Goal: Information Seeking & Learning: Check status

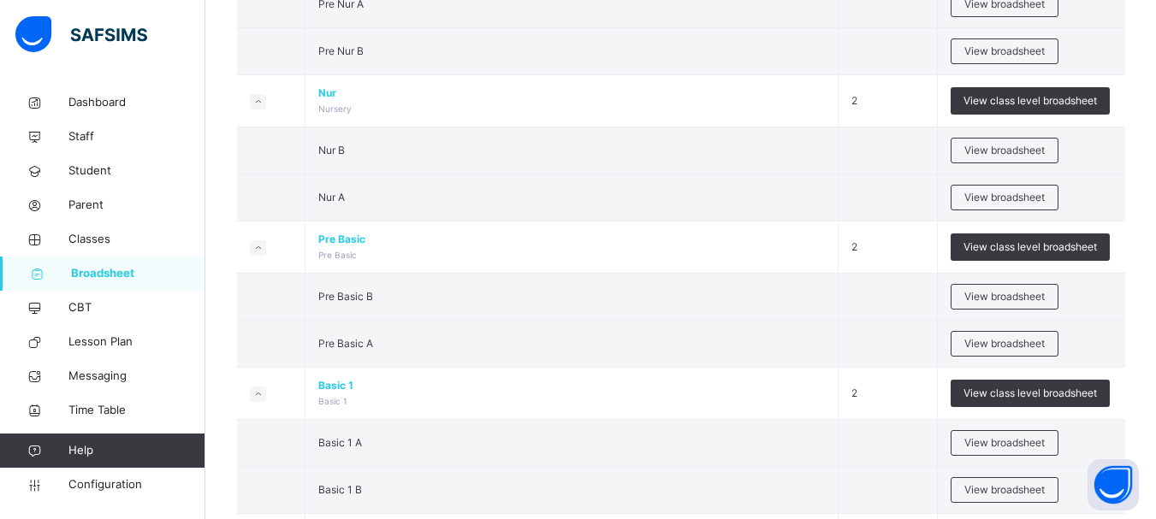
scroll to position [308, 0]
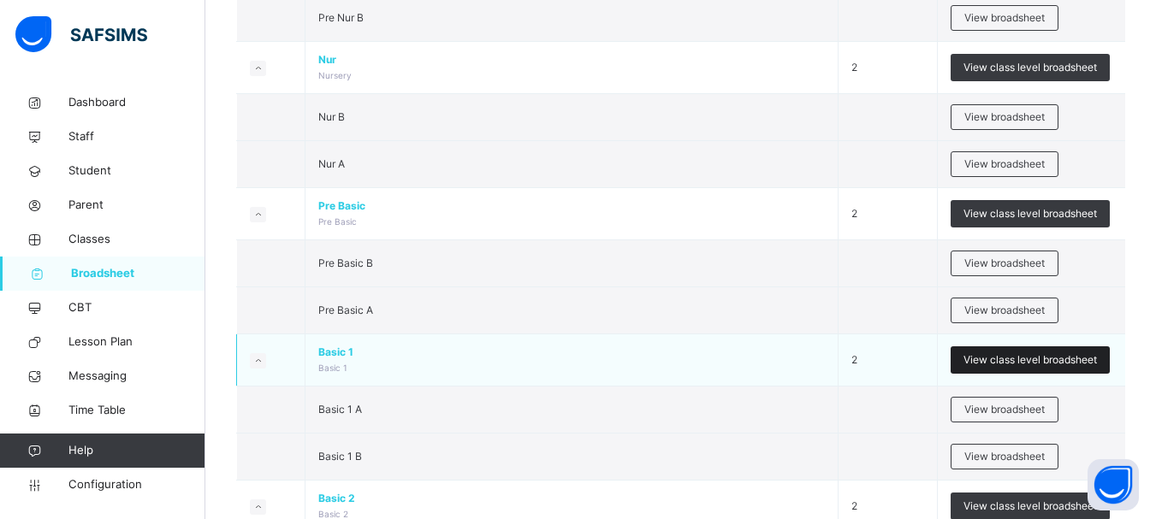
click at [1034, 359] on span "View class level broadsheet" at bounding box center [1029, 360] width 133 height 15
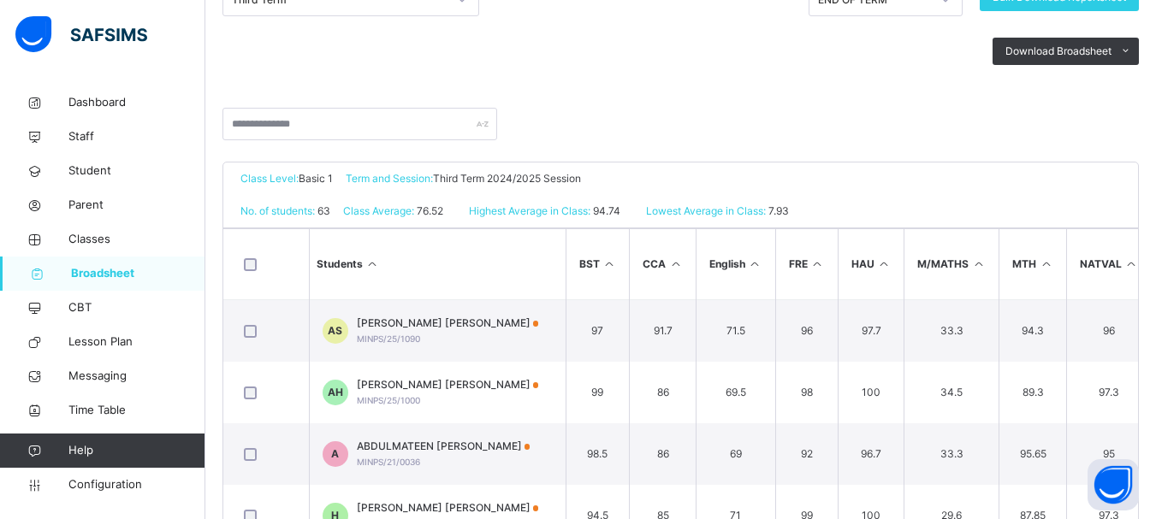
scroll to position [308, 0]
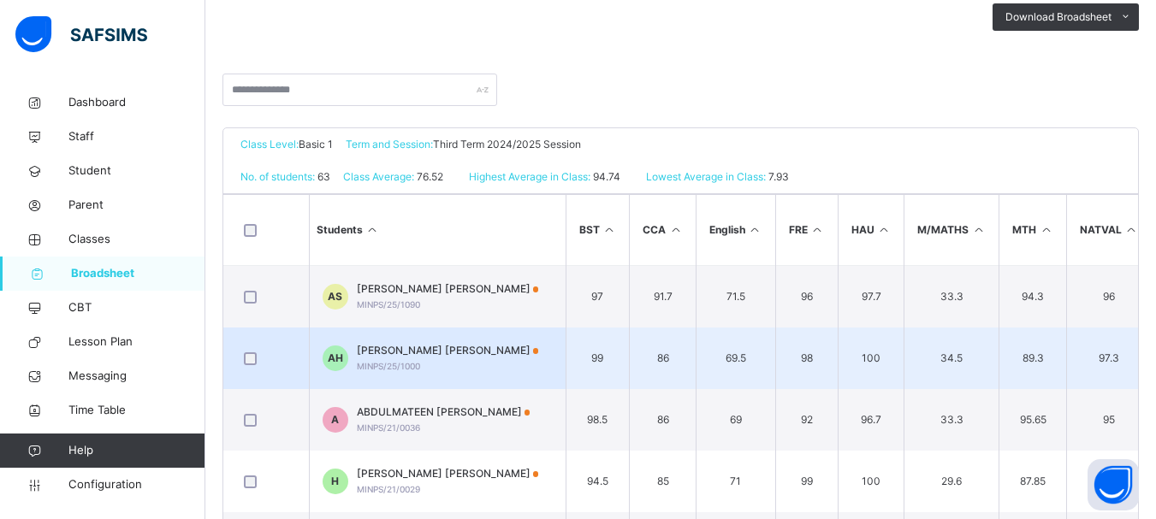
click at [1040, 347] on td "89.3" at bounding box center [1033, 359] width 68 height 62
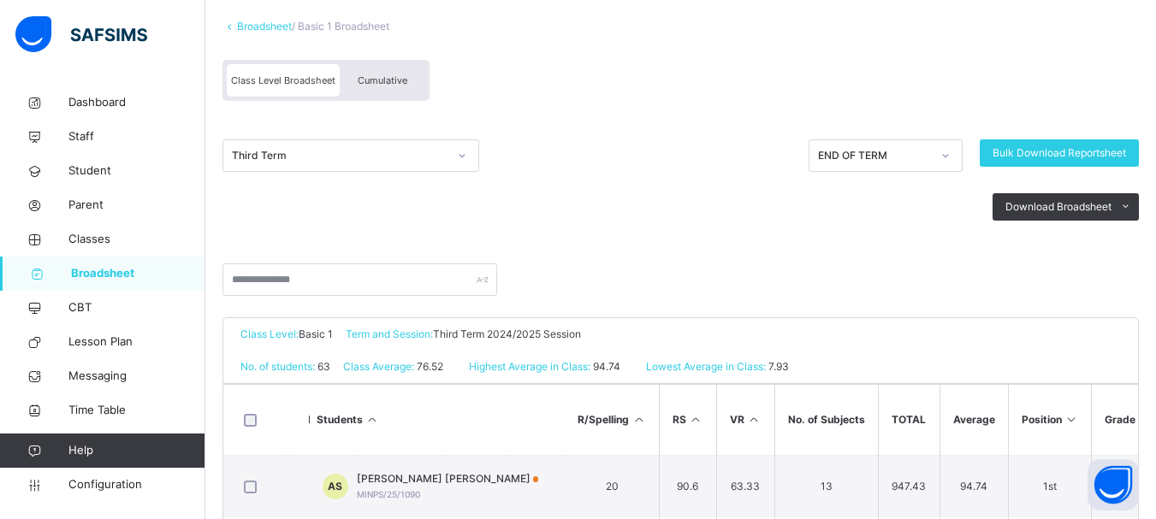
scroll to position [103, 0]
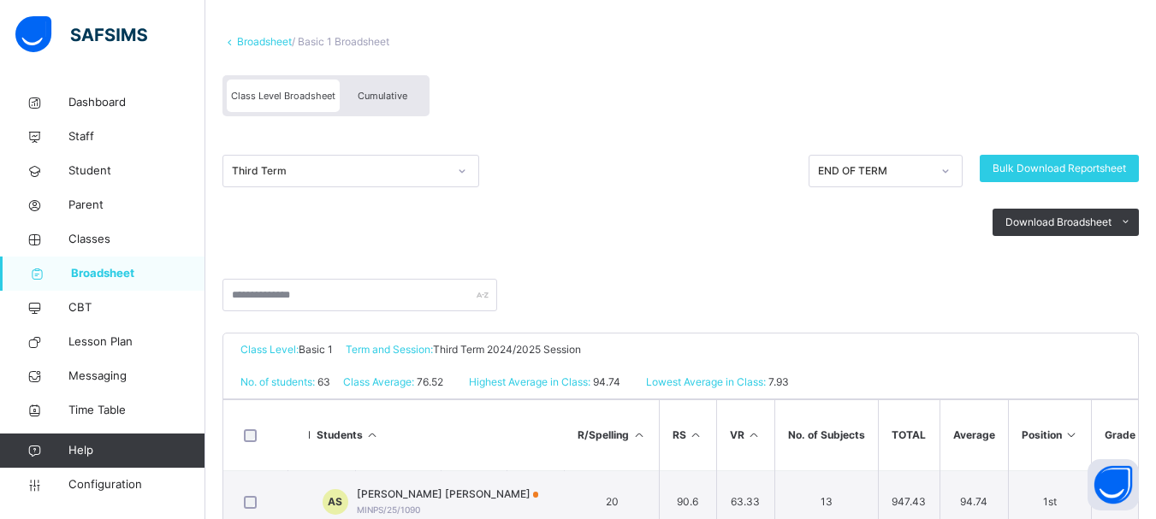
click at [448, 174] on div at bounding box center [462, 170] width 29 height 27
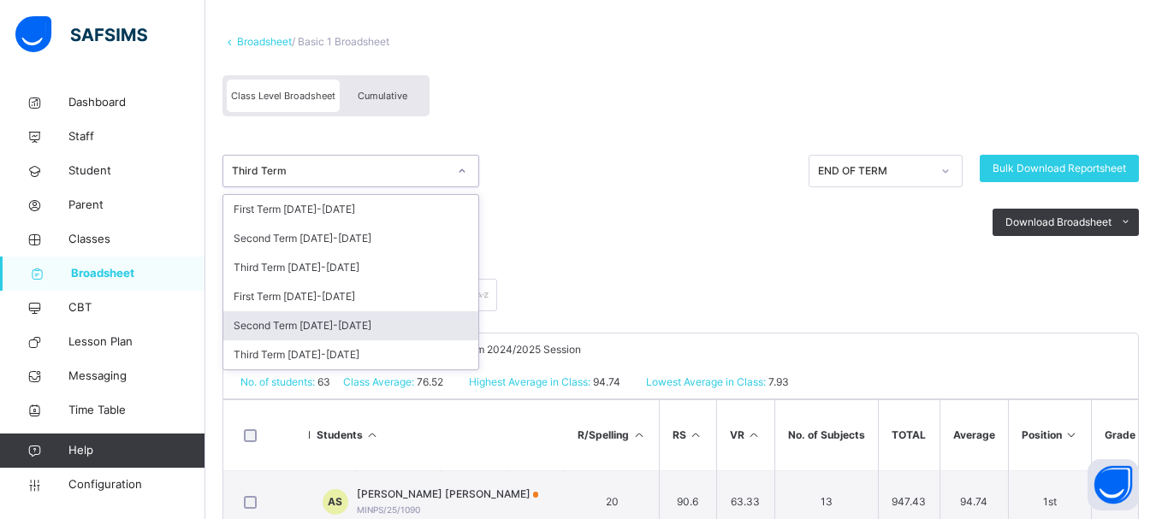
click at [340, 332] on div "Second Term 2024-2025" at bounding box center [350, 325] width 255 height 29
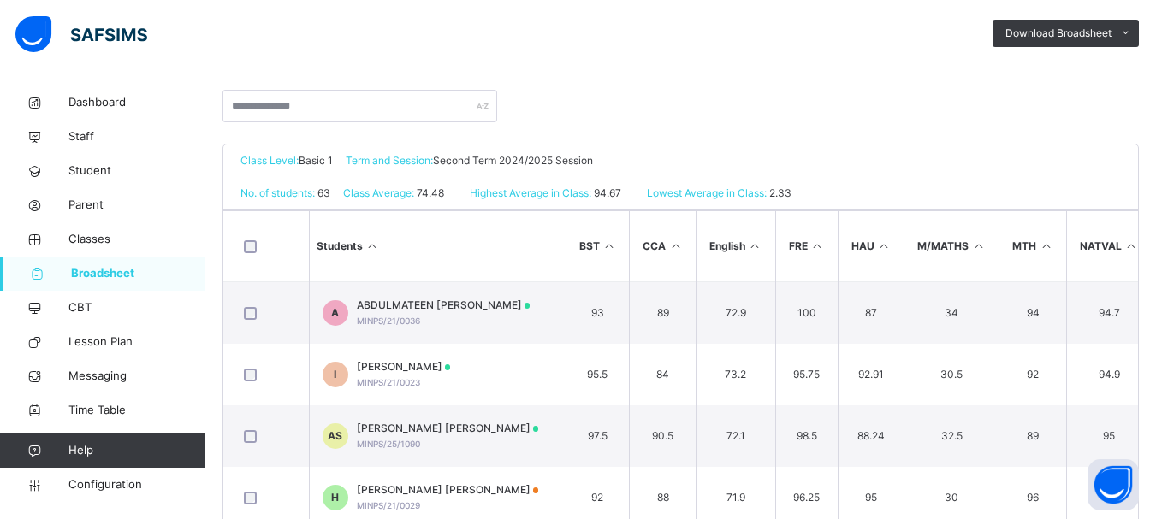
scroll to position [308, 0]
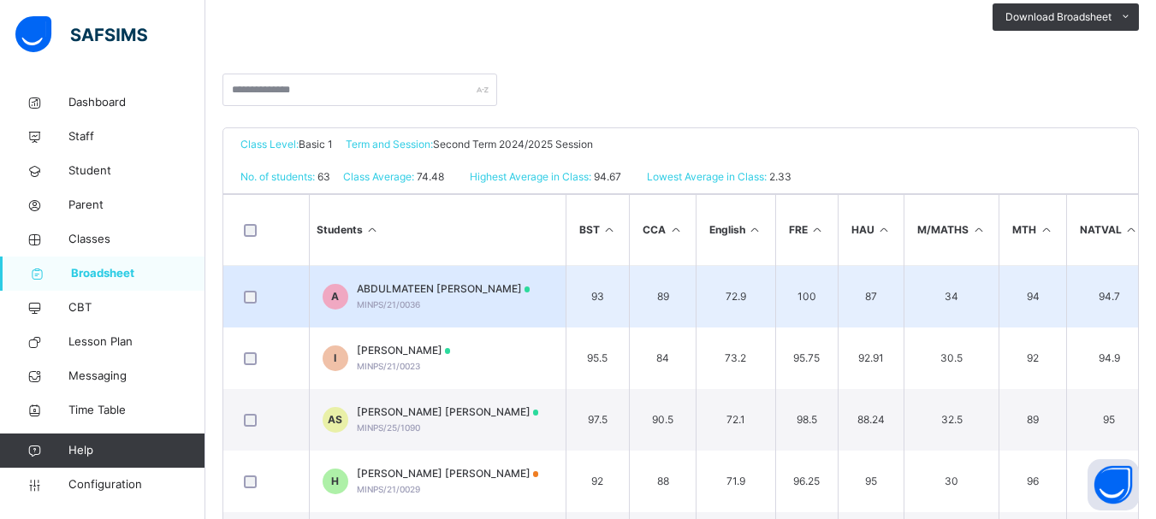
click at [677, 315] on td "89" at bounding box center [663, 297] width 67 height 62
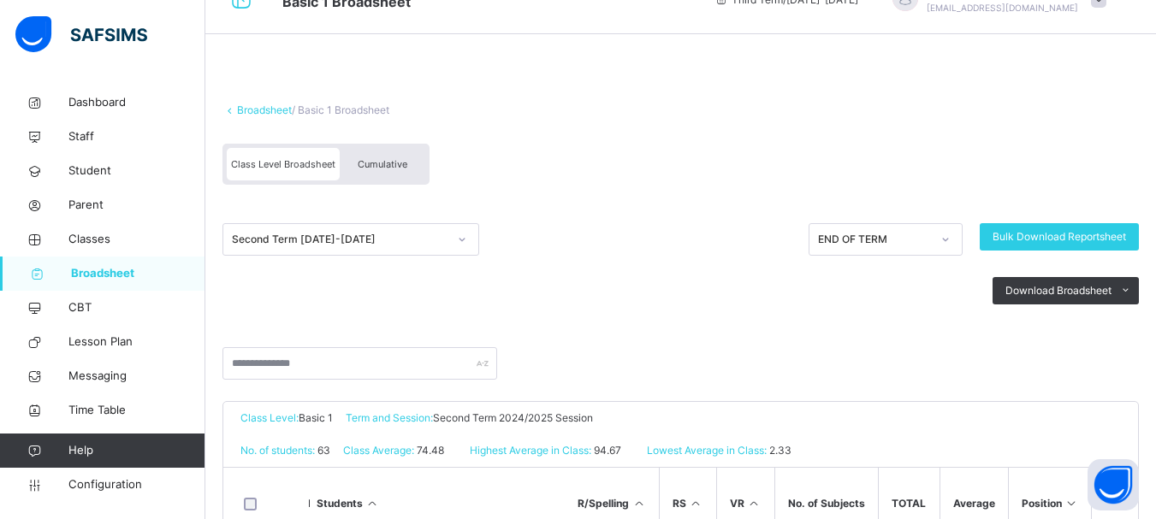
scroll to position [0, 0]
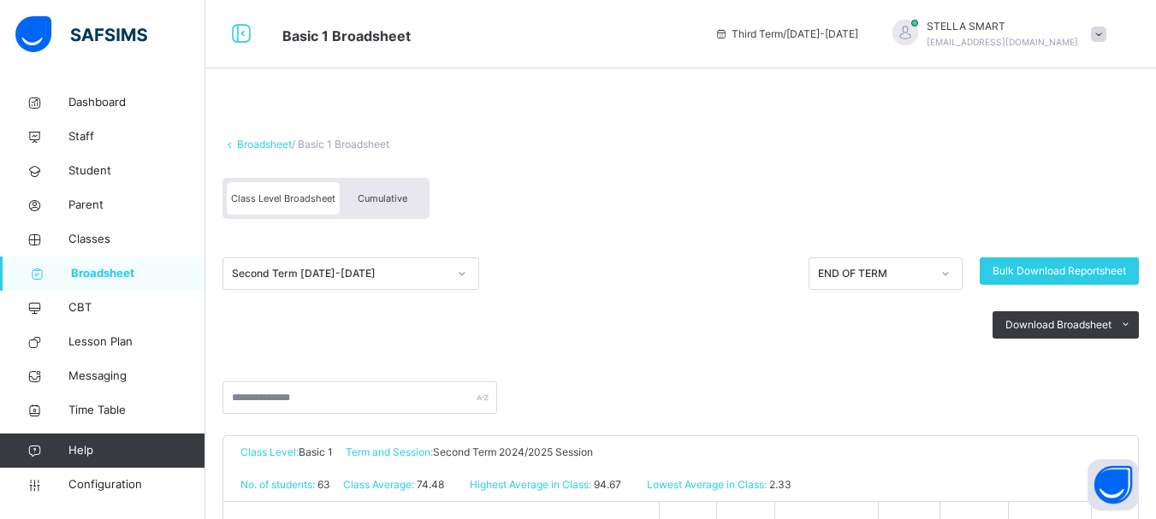
click at [400, 185] on div "Cumulative" at bounding box center [383, 198] width 86 height 33
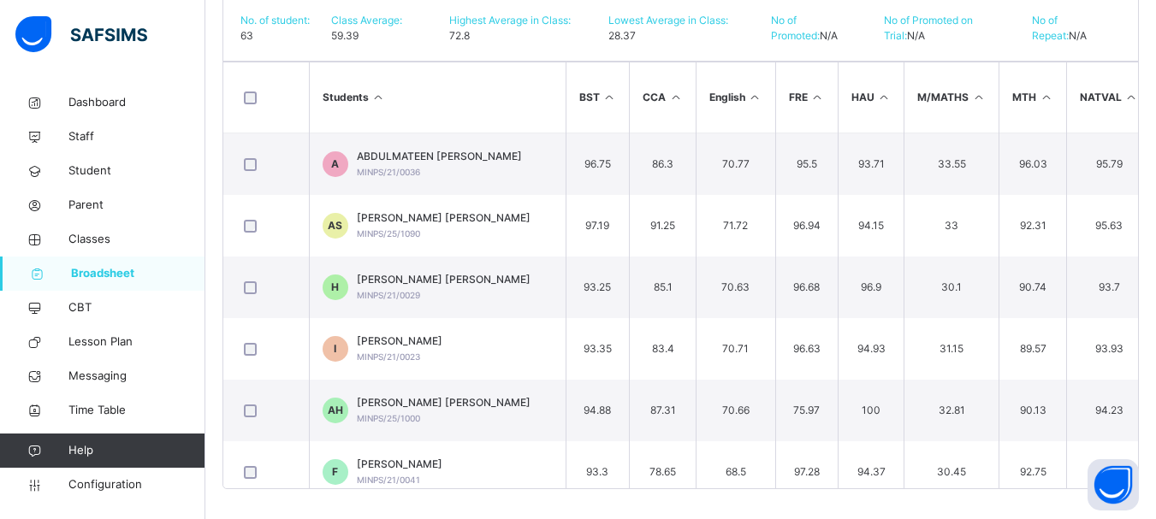
scroll to position [415, 0]
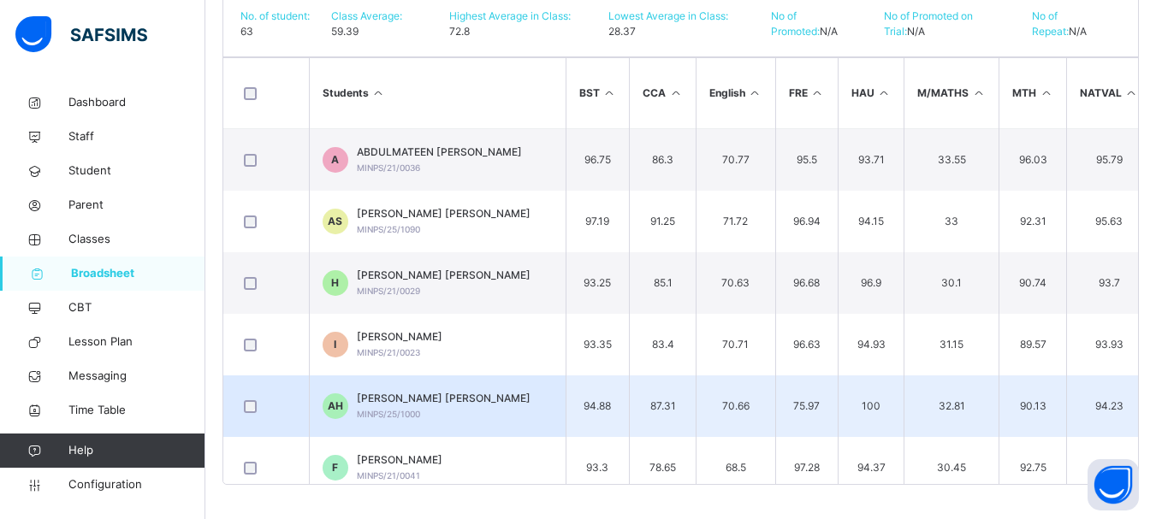
click at [1110, 414] on td "94.23" at bounding box center [1109, 407] width 86 height 62
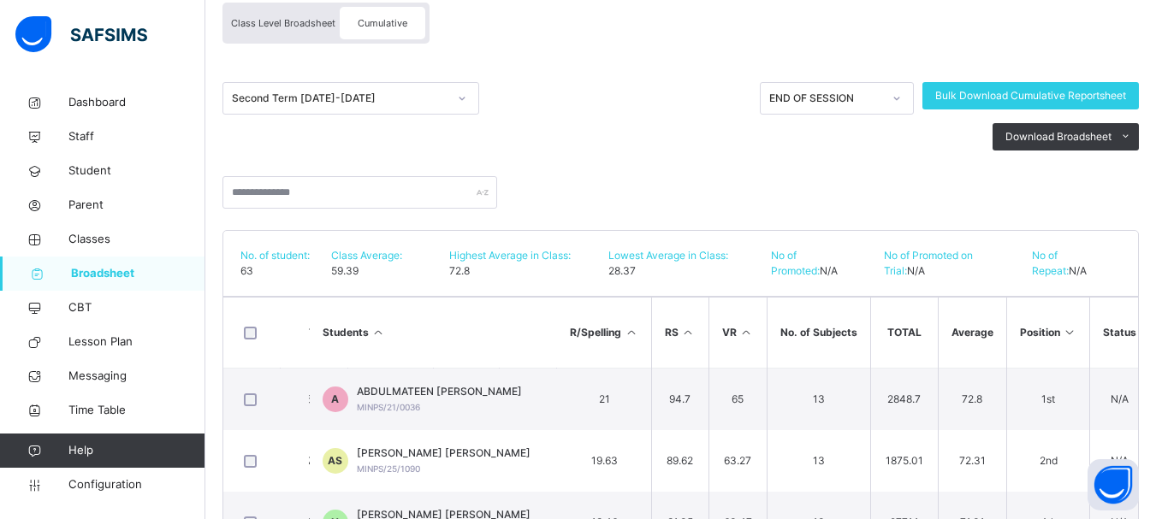
scroll to position [141, 0]
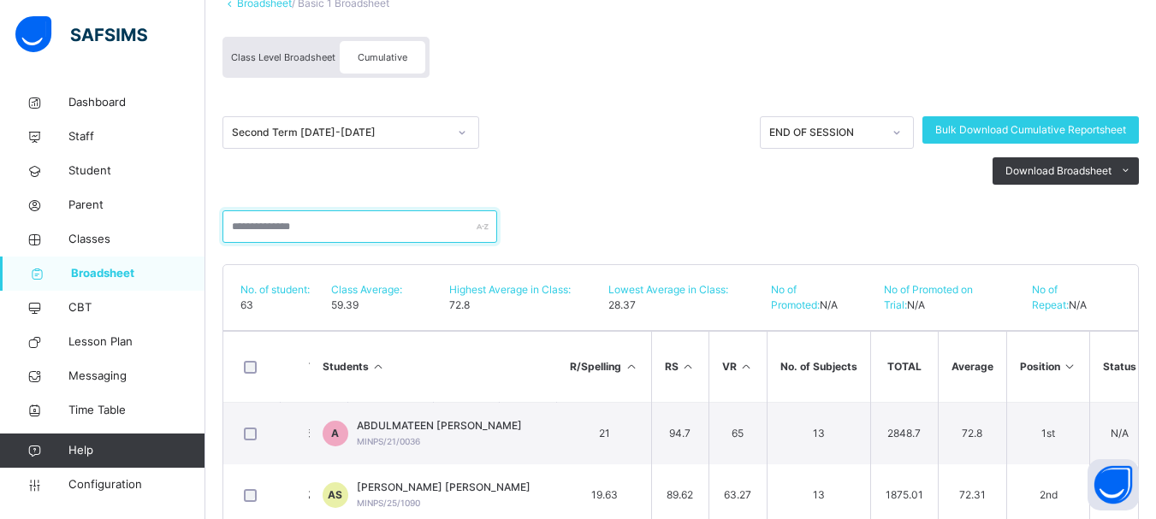
click at [421, 219] on input "text" at bounding box center [359, 226] width 275 height 33
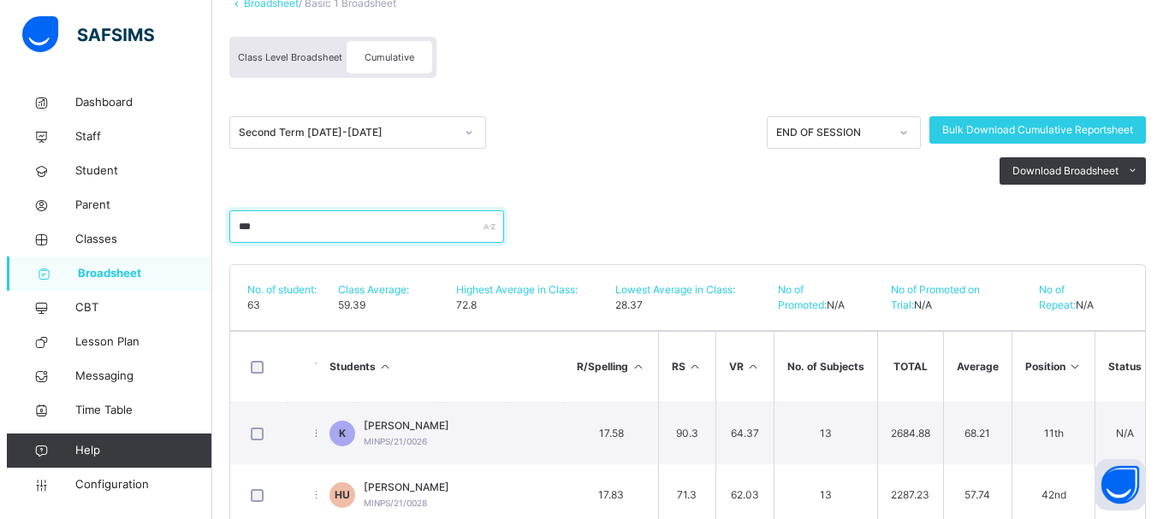
scroll to position [252, 0]
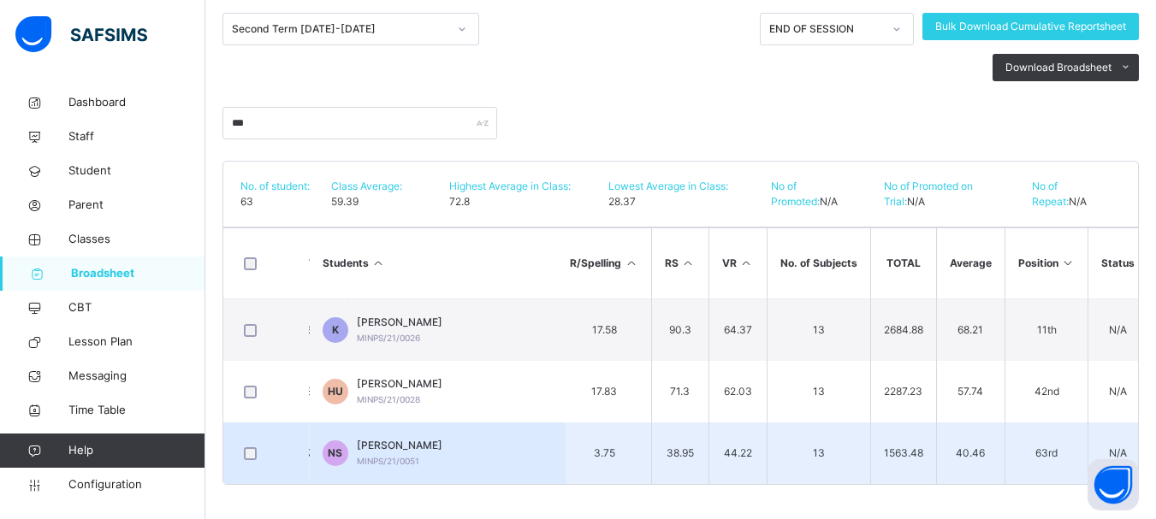
click at [400, 423] on td "NS NAZIRU SADIQ MINPS/21/0051" at bounding box center [437, 454] width 257 height 62
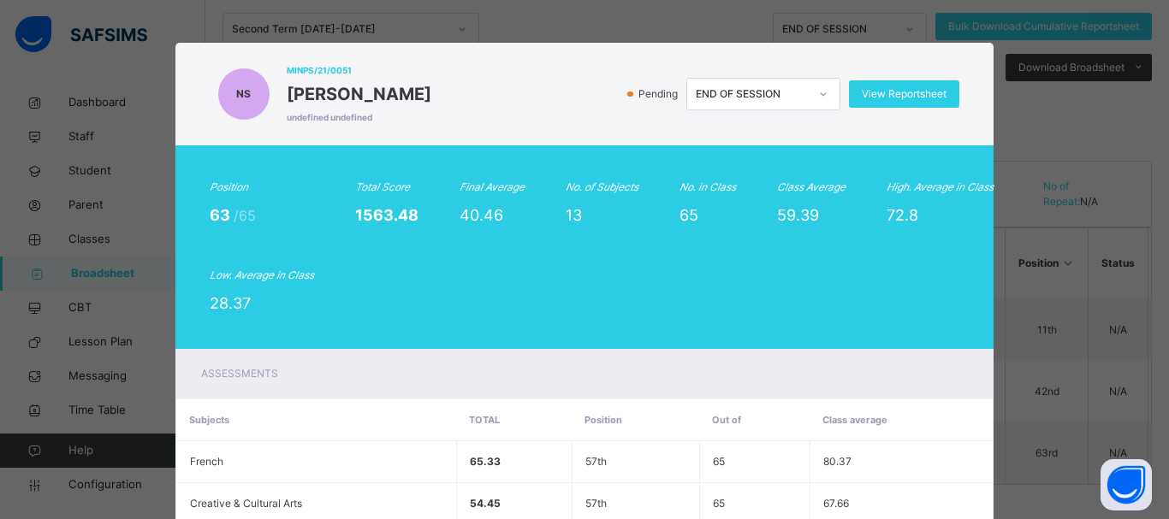
click at [566, 133] on div "NS MINPS/21/0051 NAZIRU SADIQ undefined undefined Pending END OF SESSION View R…" at bounding box center [584, 94] width 818 height 103
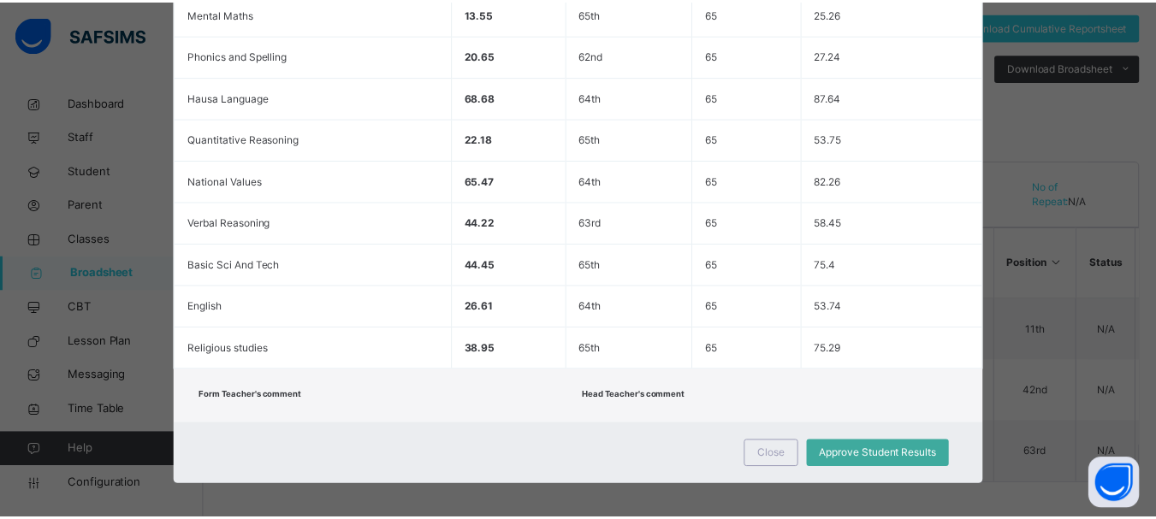
scroll to position [582, 0]
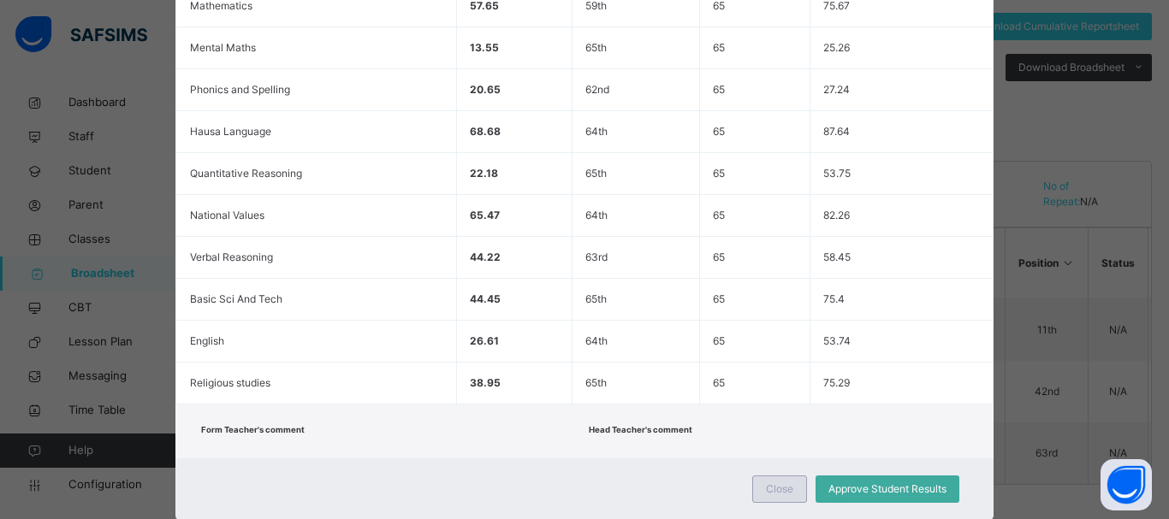
click at [766, 485] on span "Close" at bounding box center [779, 489] width 27 height 15
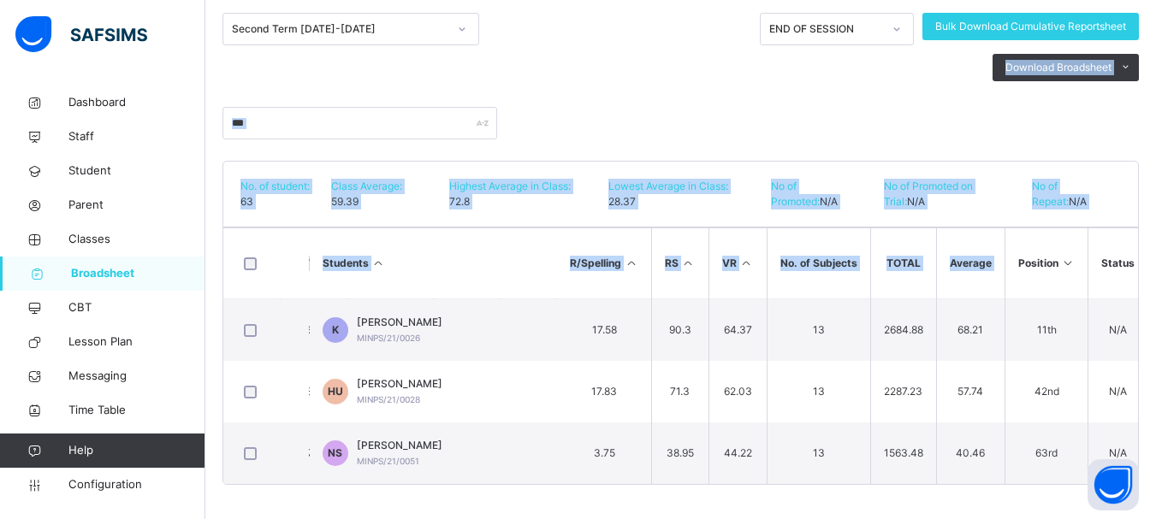
drag, startPoint x: 1004, startPoint y: 269, endPoint x: 922, endPoint y: 62, distance: 222.5
click at [922, 62] on div "Broadsheet / Basic 1 Broadsheet Class Level Broadsheet Cumulative Second Term 2…" at bounding box center [680, 180] width 951 height 679
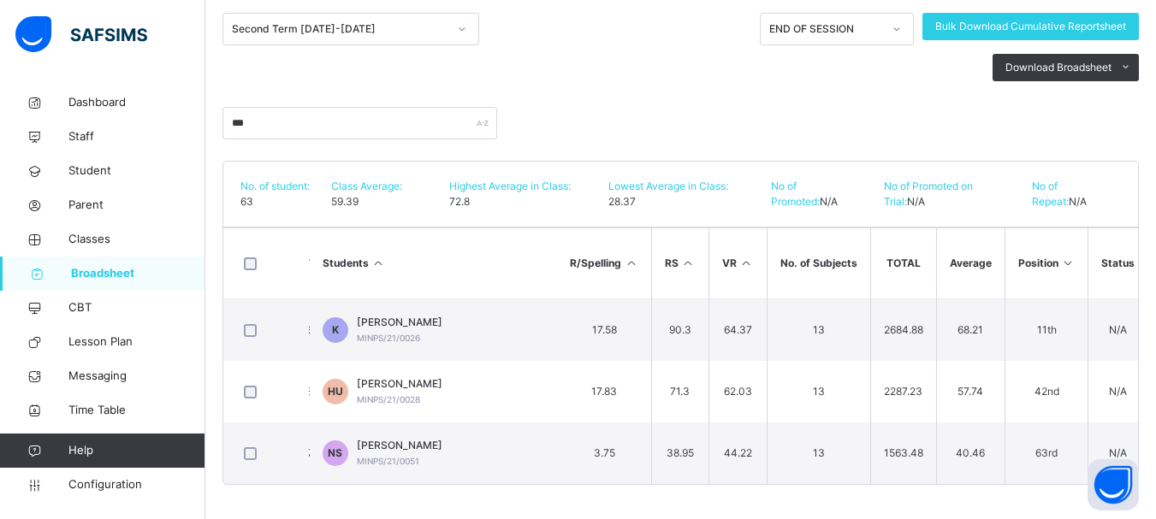
click at [922, 62] on div "Download Broadsheet PDF Excel sheet" at bounding box center [680, 67] width 916 height 27
click at [992, 13] on div "Bulk Download Cumulative Reportsheet" at bounding box center [1030, 26] width 216 height 27
click at [1116, 489] on button "Open asap" at bounding box center [1113, 485] width 51 height 51
click at [1117, 478] on button "Open asap" at bounding box center [1113, 485] width 51 height 51
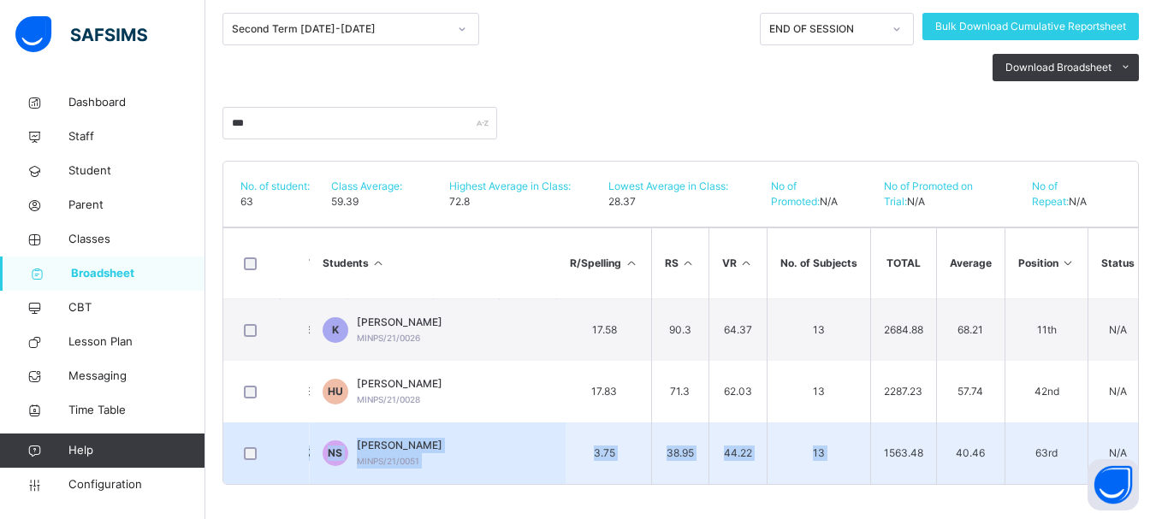
drag, startPoint x: 872, startPoint y: 429, endPoint x: 317, endPoint y: 421, distance: 555.4
click at [317, 423] on tr "NS NAZIRU SADIQ MINPS/21/0051 44.45 54.45 26.61 65.33 68.68 13.55 57.65 65.47 2…" at bounding box center [355, 454] width 1700 height 62
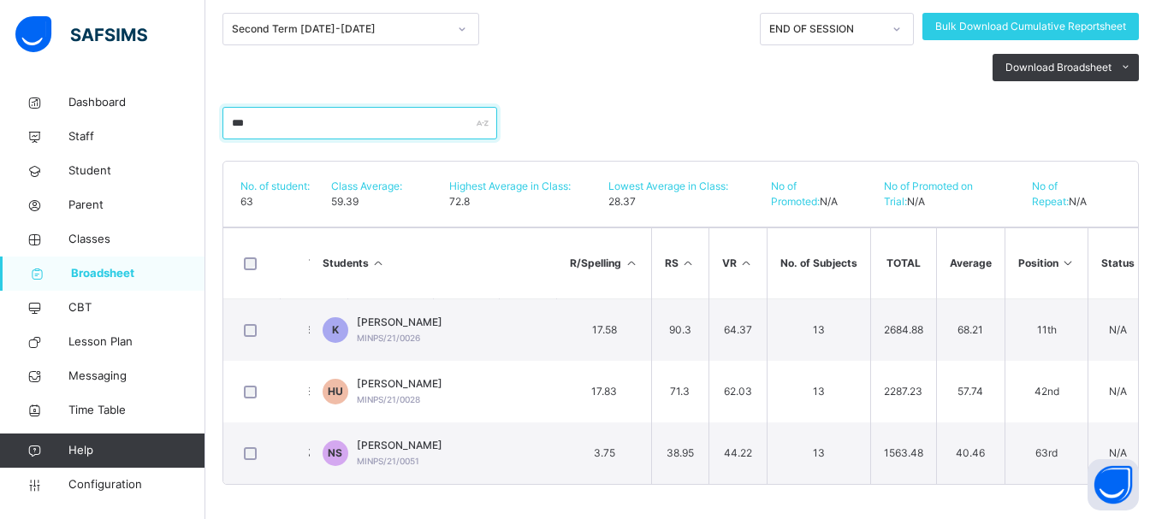
click at [254, 121] on input "***" at bounding box center [359, 123] width 275 height 33
type input "*"
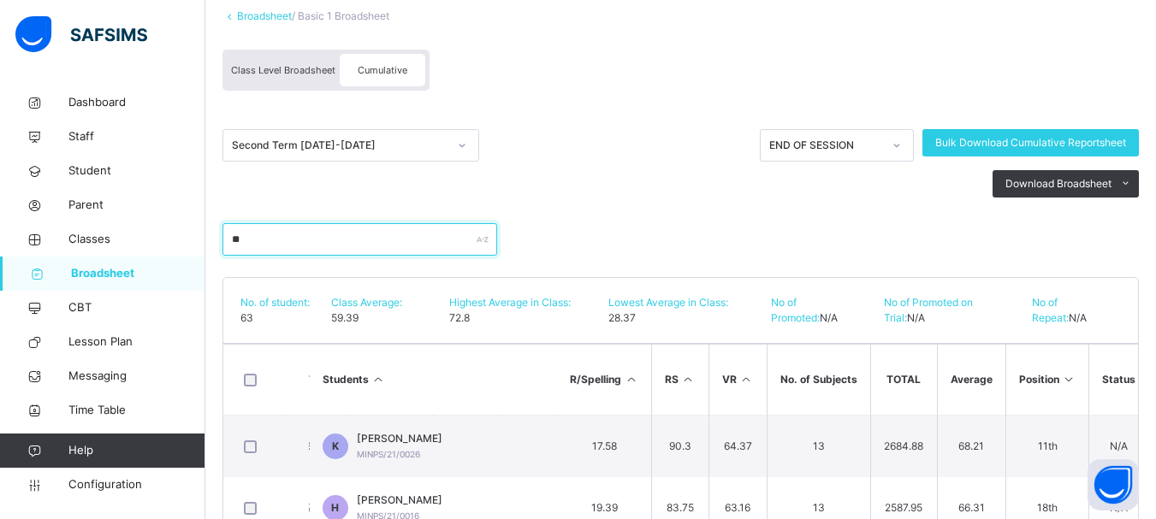
scroll to position [252, 0]
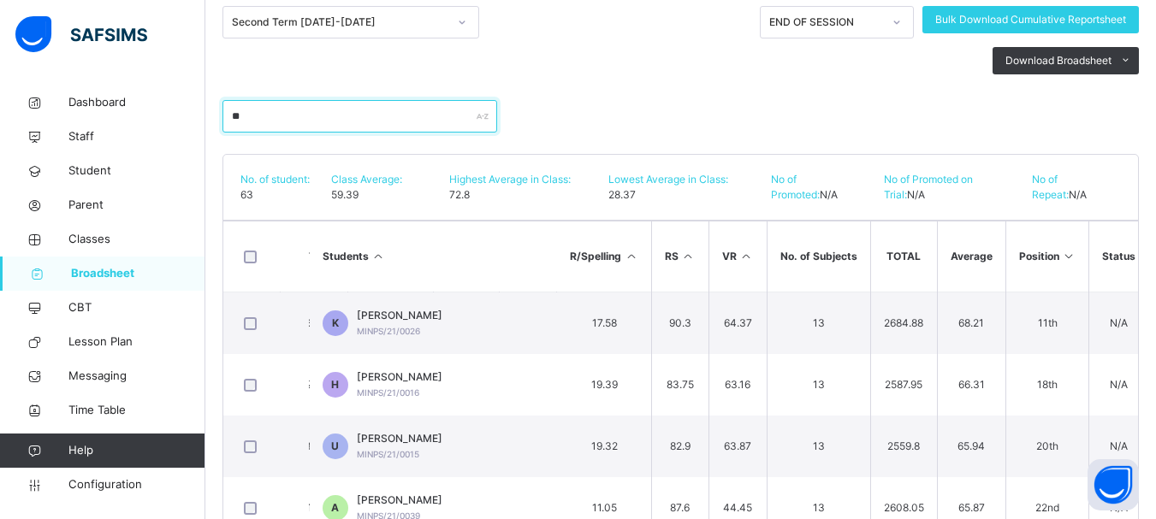
type input "*"
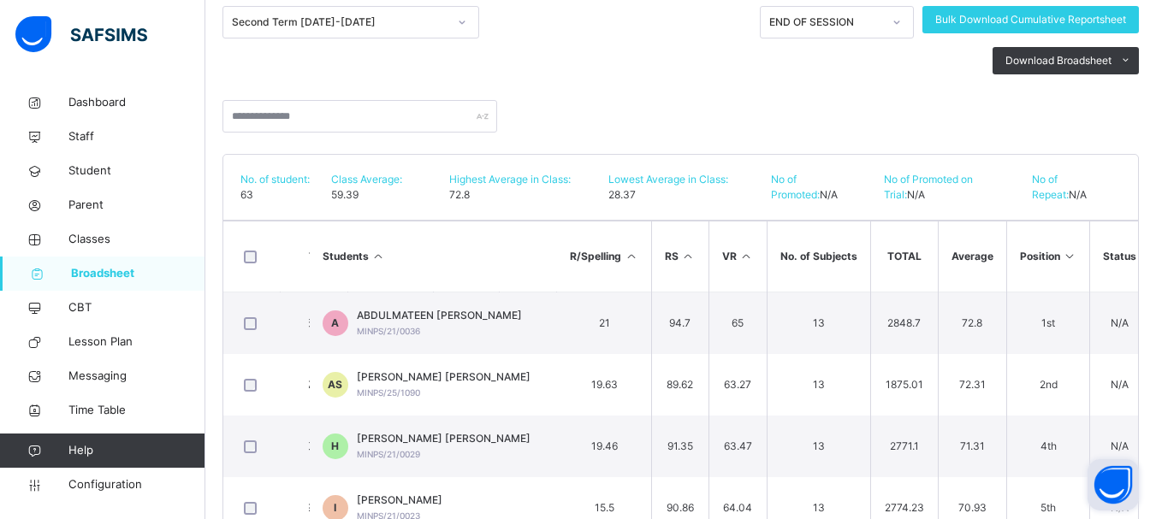
click at [1117, 477] on button "Open asap" at bounding box center [1113, 485] width 51 height 51
click at [64, 449] on icon at bounding box center [34, 451] width 68 height 13
click at [1117, 483] on button "Open asap" at bounding box center [1113, 485] width 51 height 51
click at [1112, 487] on button "Open asap" at bounding box center [1113, 485] width 51 height 51
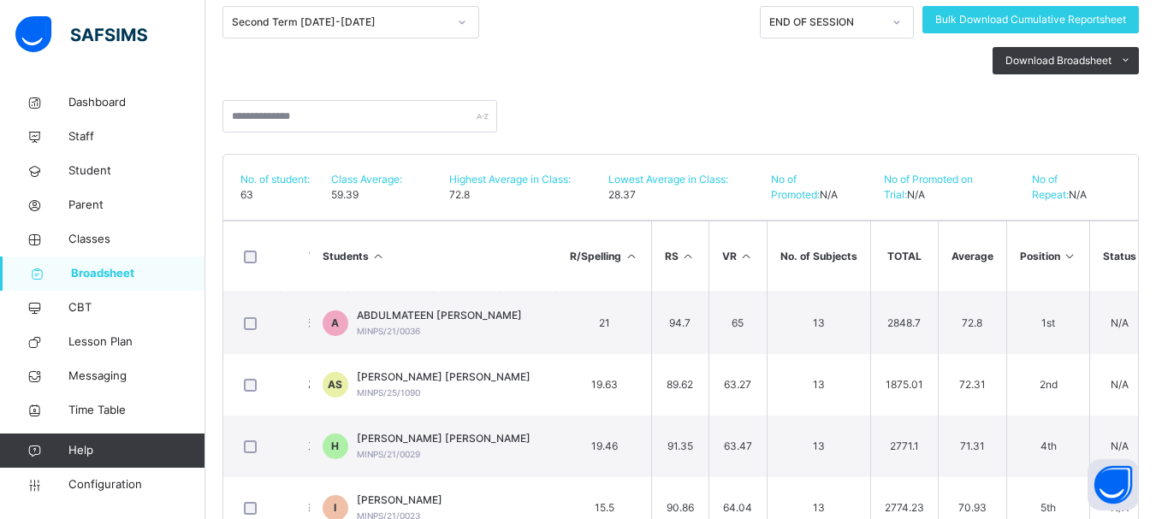
click at [111, 443] on span "Help" at bounding box center [136, 450] width 136 height 17
click at [1127, 483] on button "Open asap" at bounding box center [1113, 485] width 51 height 51
click at [1112, 479] on button "Open asap" at bounding box center [1113, 485] width 51 height 51
click at [1112, 480] on button "Open asap" at bounding box center [1113, 485] width 51 height 51
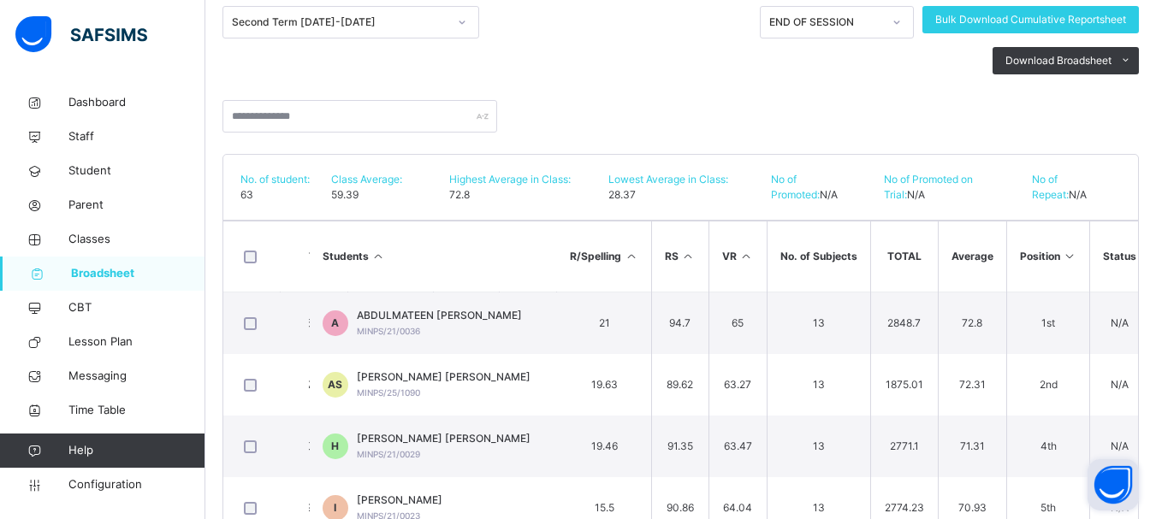
click at [1112, 481] on button "Open asap" at bounding box center [1113, 485] width 51 height 51
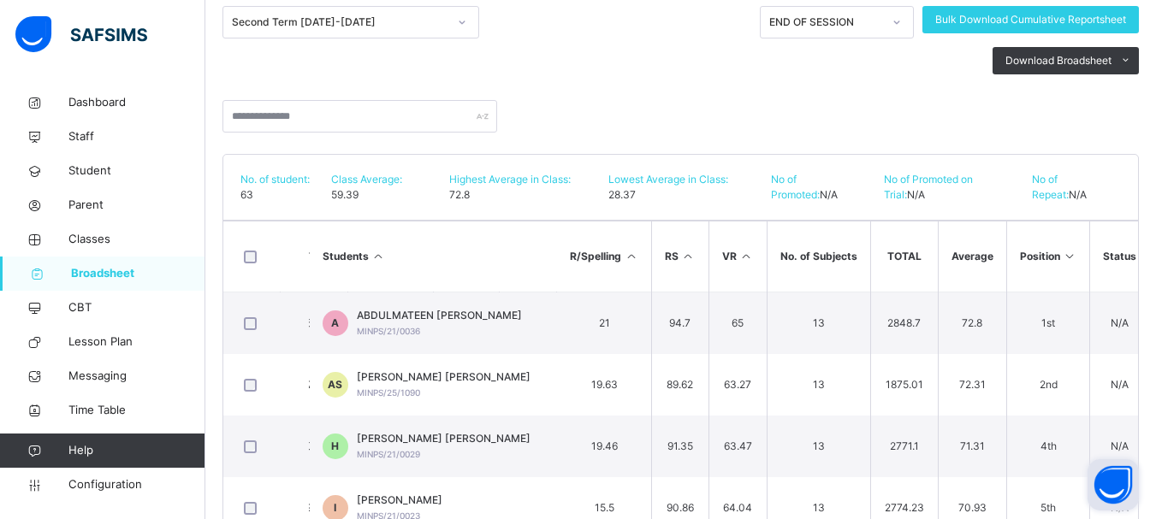
click at [1112, 481] on button "Open asap" at bounding box center [1113, 485] width 51 height 51
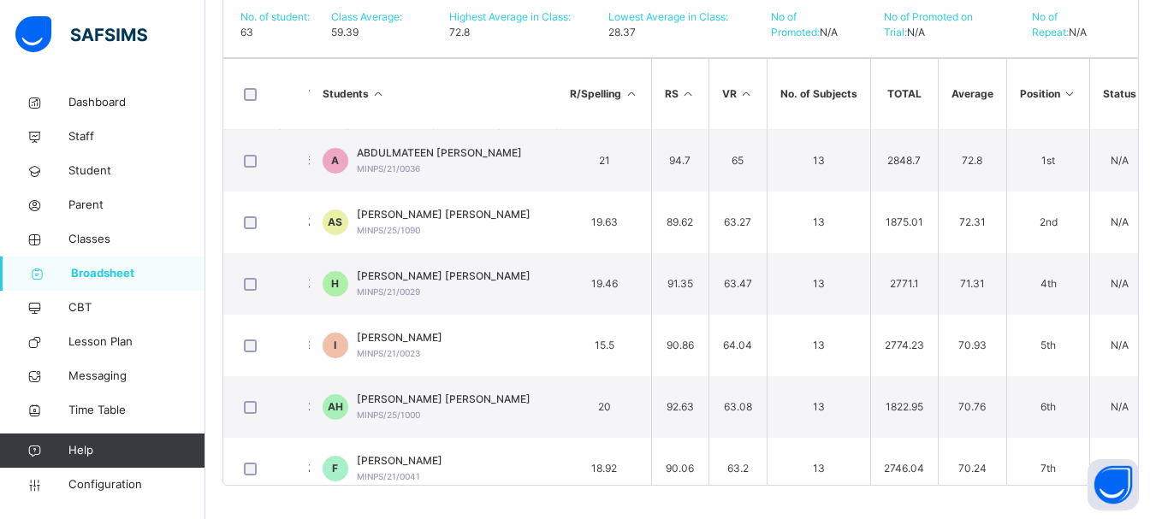
scroll to position [415, 0]
click at [1105, 480] on button "Open asap" at bounding box center [1113, 485] width 51 height 51
click at [1105, 481] on button "Open asap" at bounding box center [1113, 485] width 51 height 51
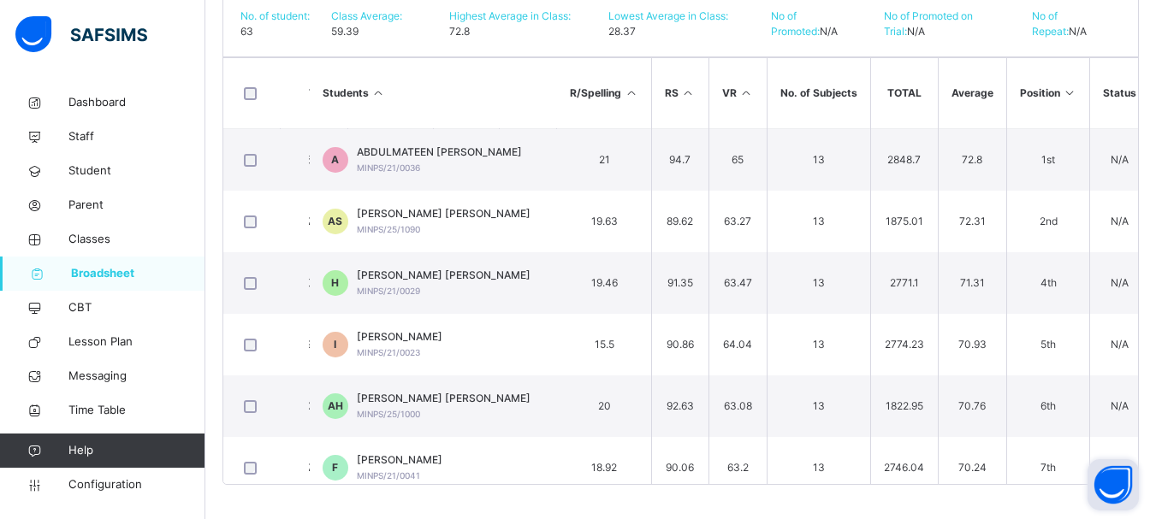
click at [1105, 481] on button "Open asap" at bounding box center [1113, 485] width 51 height 51
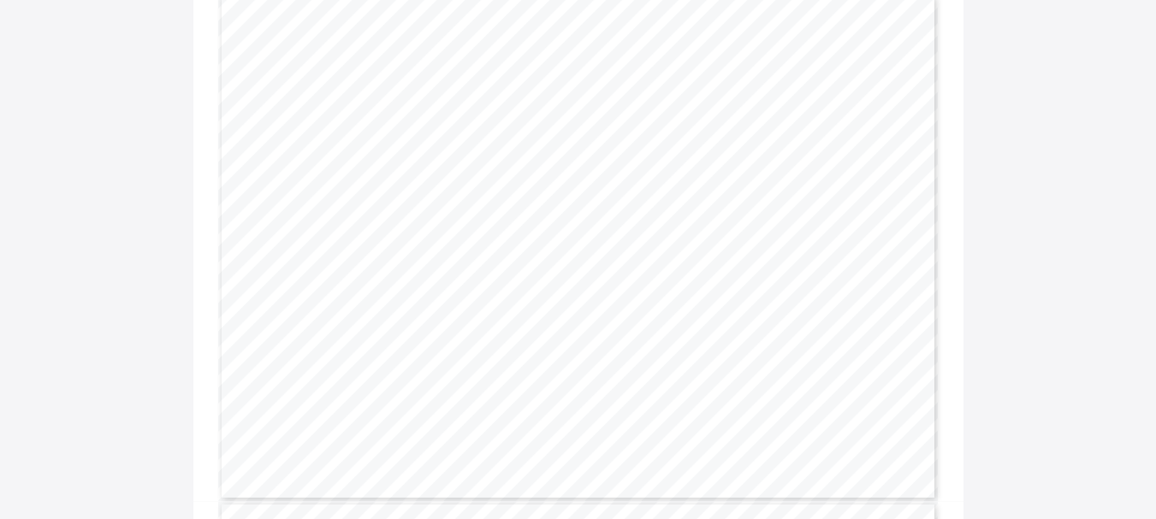
scroll to position [8789, 0]
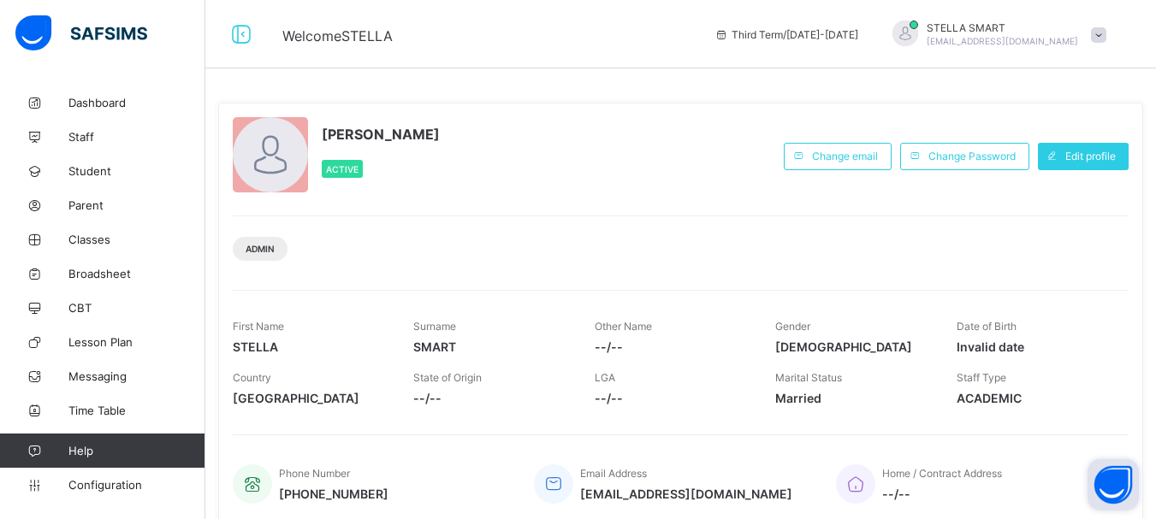
click at [1112, 473] on button "Open asap" at bounding box center [1113, 485] width 51 height 51
